Goal: Task Accomplishment & Management: Use online tool/utility

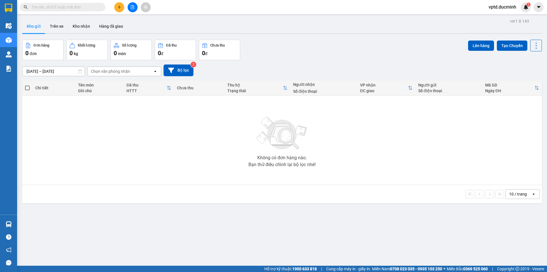
click at [132, 6] on icon "file-add" at bounding box center [133, 7] width 4 height 4
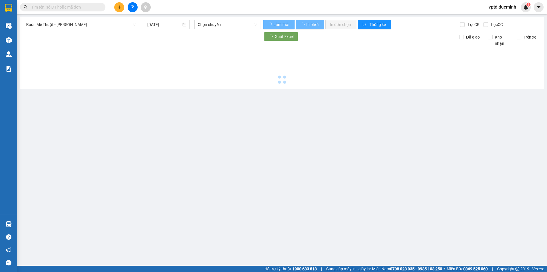
type input "[DATE]"
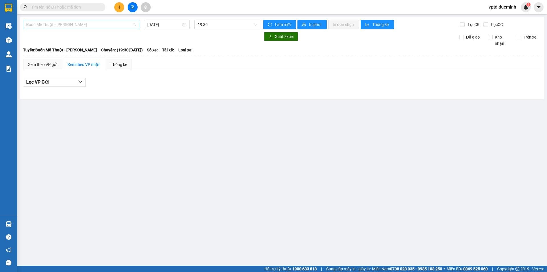
click at [98, 23] on span "Buôn Mê Thuột - [PERSON_NAME]" at bounding box center [81, 24] width 110 height 9
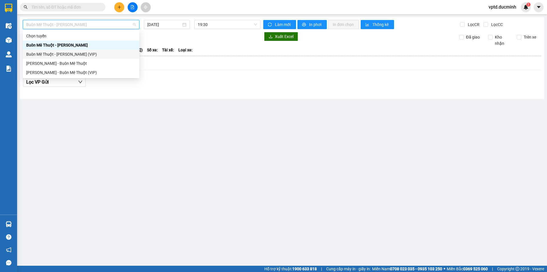
click at [71, 52] on div "Buôn Mê Thuột - [PERSON_NAME] (VIP)" at bounding box center [81, 54] width 110 height 6
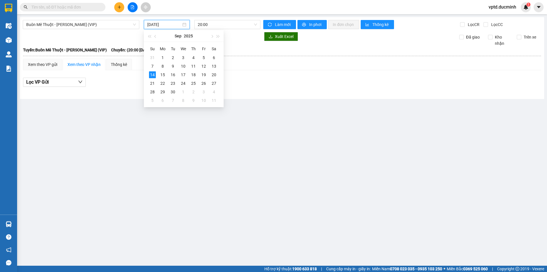
click at [162, 25] on input "[DATE]" at bounding box center [164, 24] width 34 height 6
click at [214, 66] on div "13" at bounding box center [214, 66] width 7 height 7
type input "[DATE]"
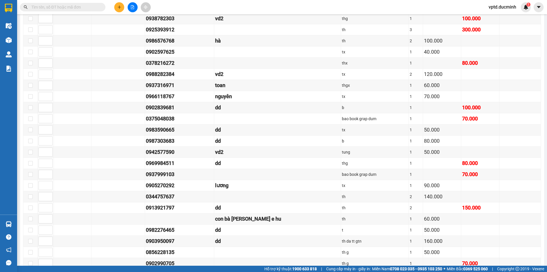
scroll to position [769, 0]
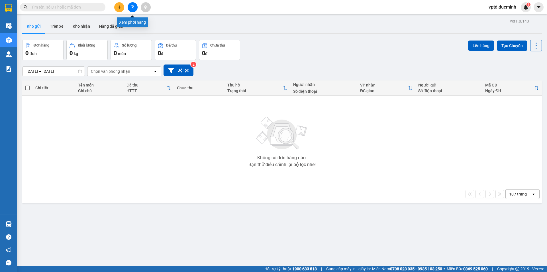
click at [131, 4] on button at bounding box center [133, 7] width 10 height 10
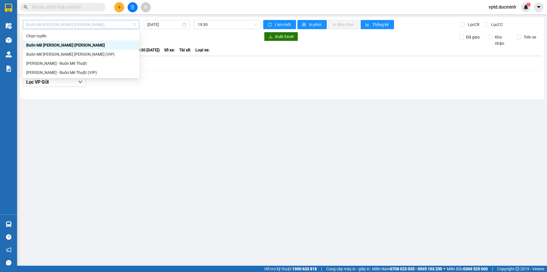
click at [103, 29] on div "Buôn Mê Thuột - Hồ Chí Minh" at bounding box center [81, 24] width 117 height 9
click at [83, 54] on div "Buôn Mê Thuột - Hồ Chí Minh (VIP)" at bounding box center [81, 54] width 110 height 6
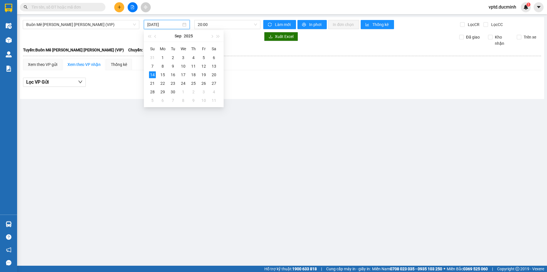
click at [148, 27] on input "14/09/2025" at bounding box center [164, 24] width 34 height 6
click at [214, 63] on div "13" at bounding box center [214, 66] width 7 height 7
type input "13/09/2025"
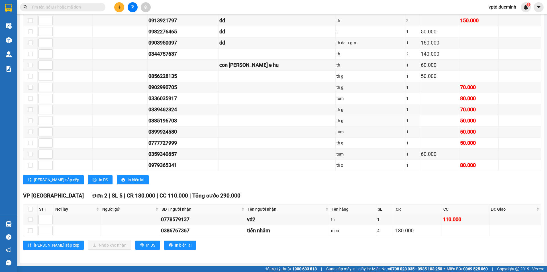
scroll to position [717, 0]
